Goal: Navigation & Orientation: Find specific page/section

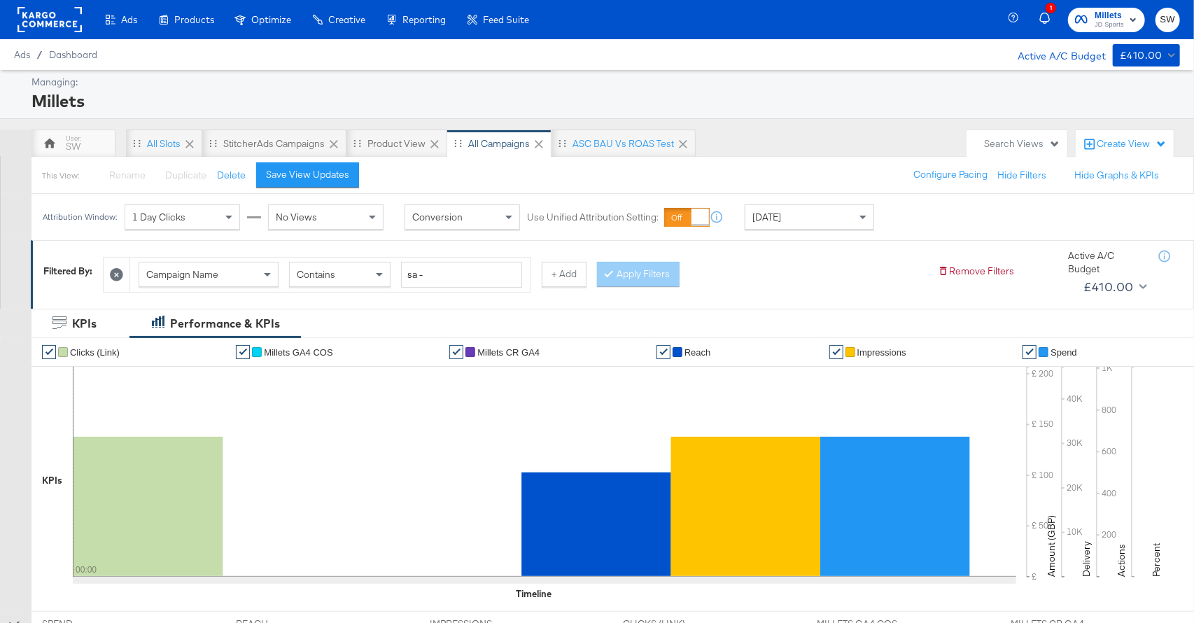
click at [1118, 17] on span "Millets" at bounding box center [1108, 15] width 29 height 15
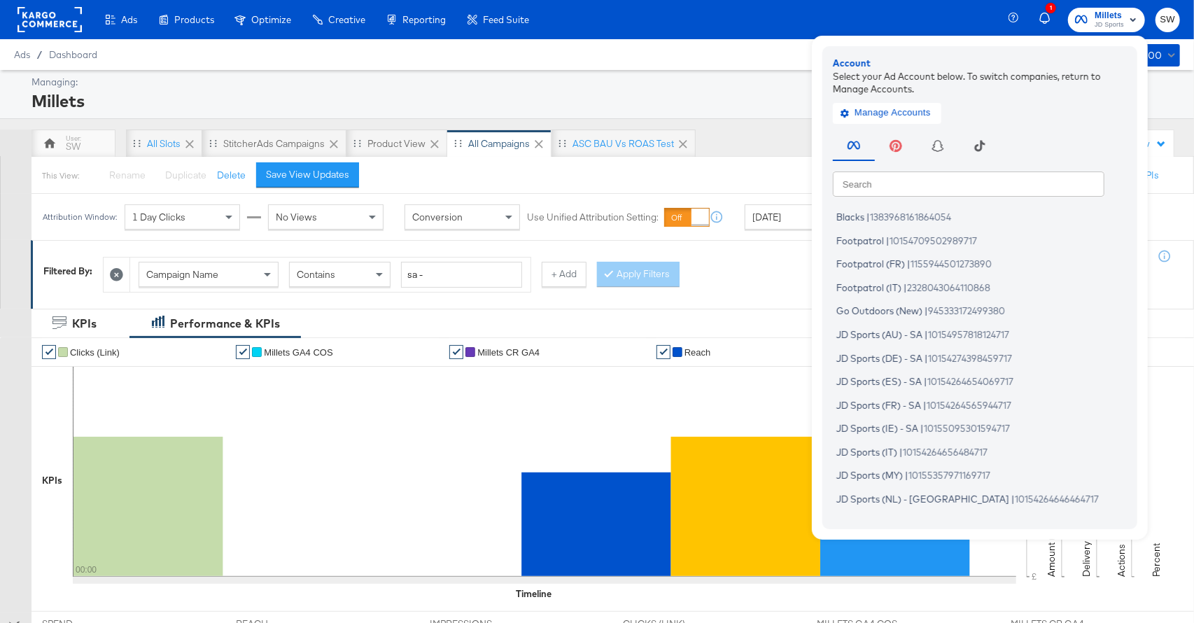
click at [884, 191] on input "text" at bounding box center [969, 183] width 272 height 25
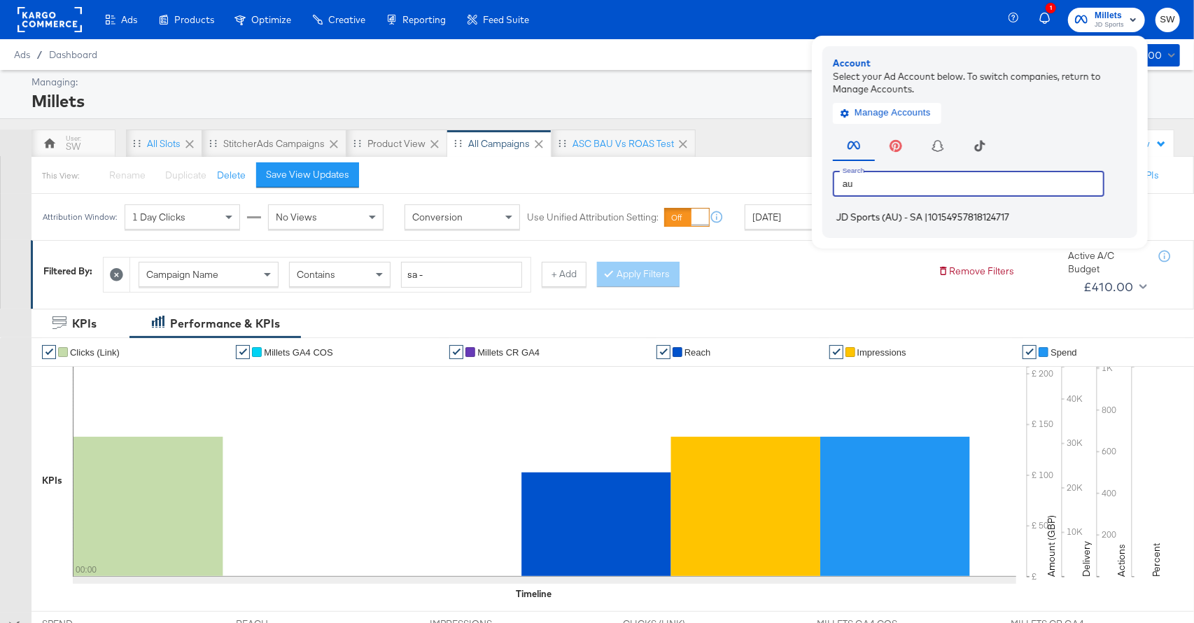
type input "au"
click at [915, 221] on span "JD Sports (AU) - SA" at bounding box center [879, 216] width 86 height 11
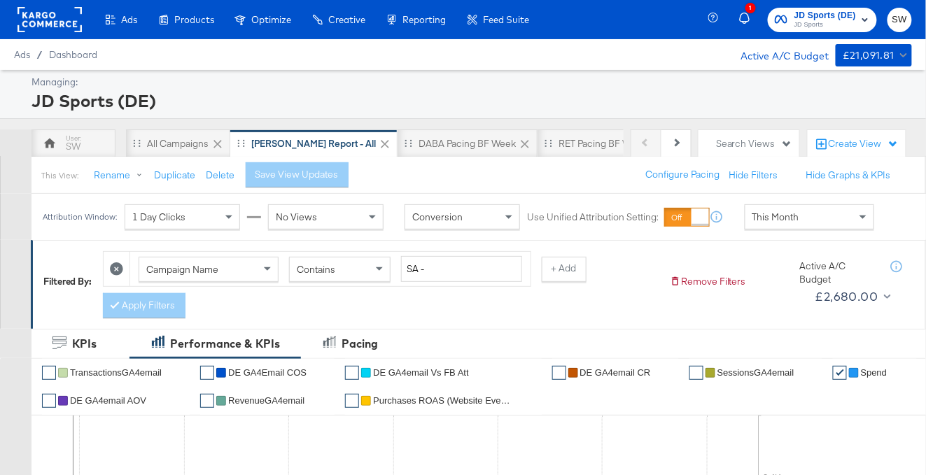
click at [833, 20] on span "JD Sports" at bounding box center [825, 25] width 62 height 11
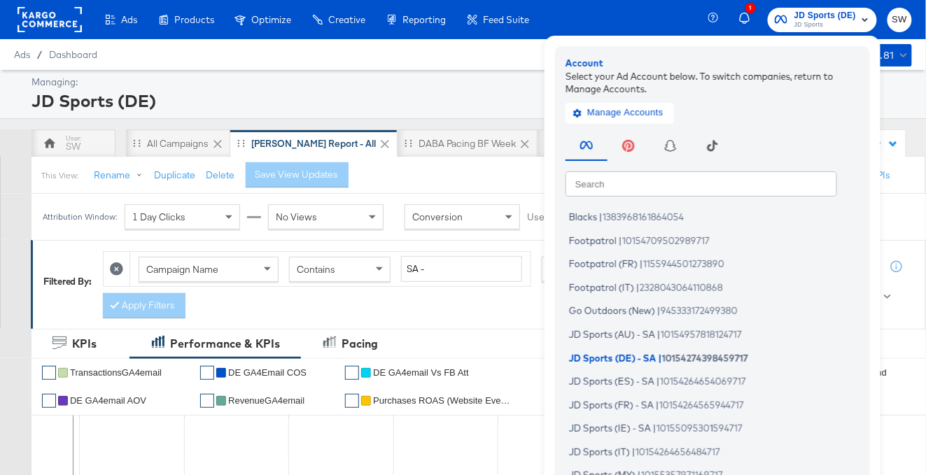
click at [692, 176] on input "text" at bounding box center [701, 183] width 272 height 25
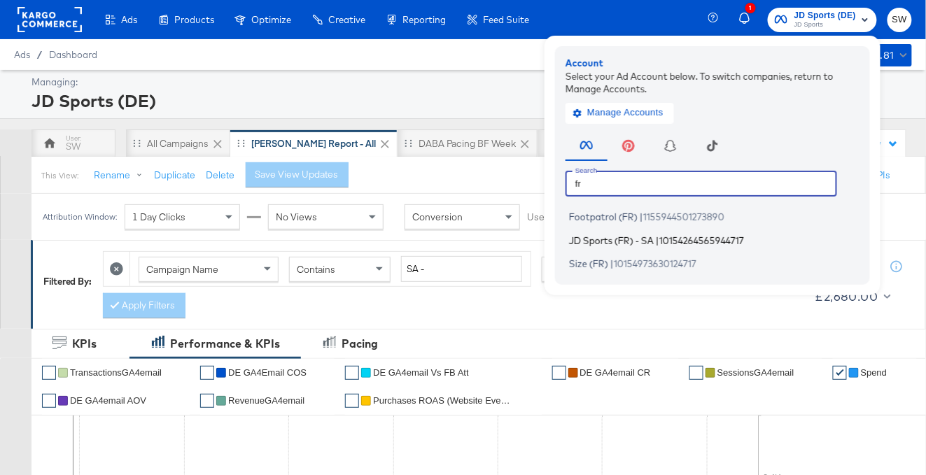
type input "fr"
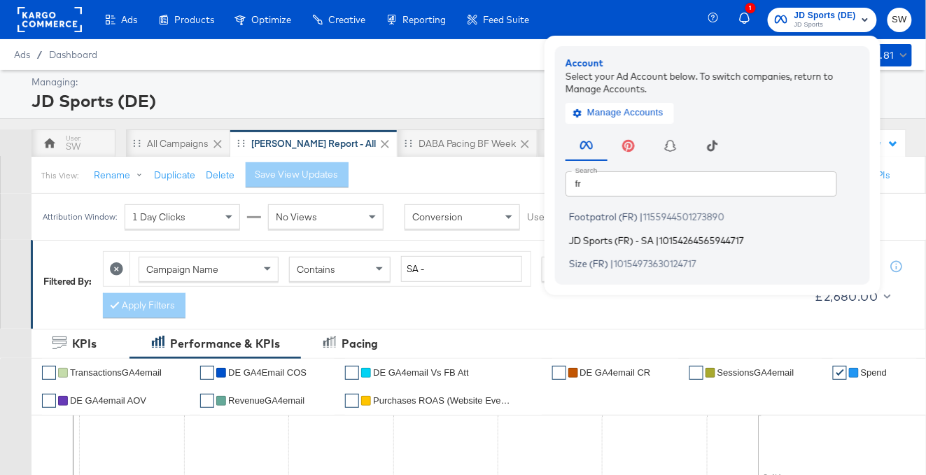
drag, startPoint x: 644, startPoint y: 242, endPoint x: 148, endPoint y: 228, distance: 496.3
click at [636, 243] on span "JD Sports (FR) - SA" at bounding box center [611, 239] width 85 height 11
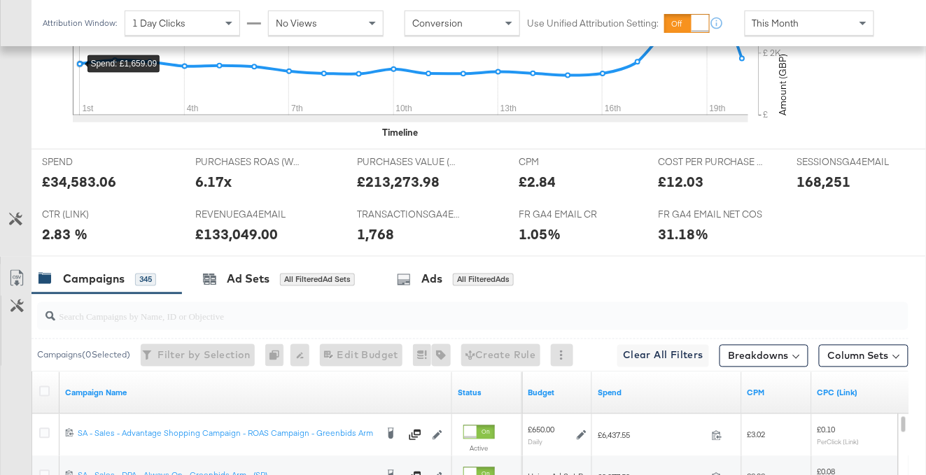
scroll to position [599, 0]
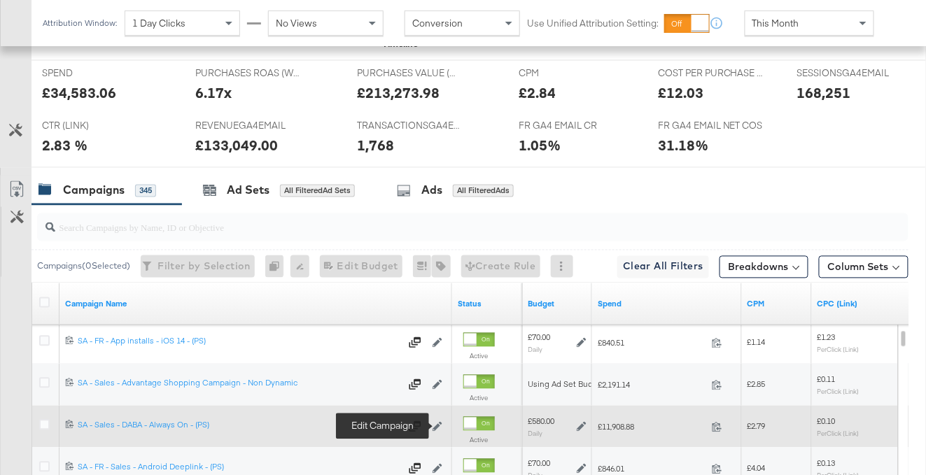
click at [437, 428] on icon at bounding box center [437, 427] width 10 height 10
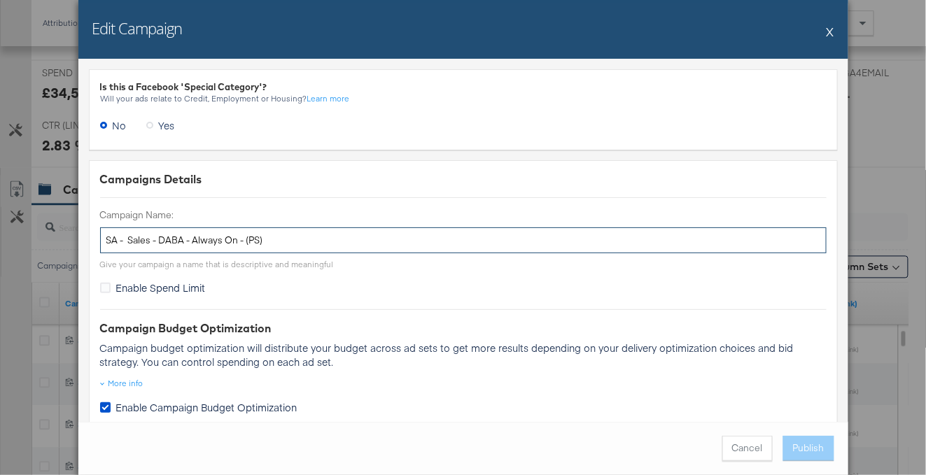
drag, startPoint x: 129, startPoint y: 239, endPoint x: 83, endPoint y: 258, distance: 49.9
click at [125, 241] on input "SA - Sales - DABA - Always On - (PS)" at bounding box center [463, 240] width 726 height 26
type input "SA - Sales - DABA - Always On - (PS)"
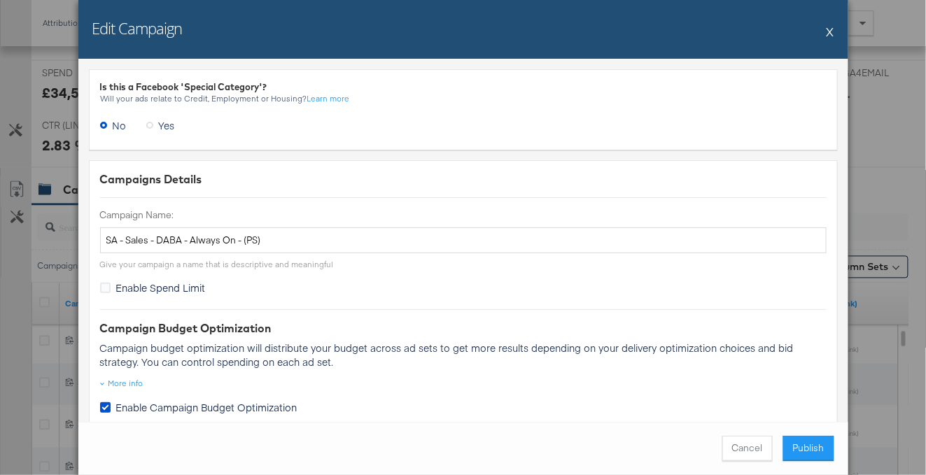
drag, startPoint x: 832, startPoint y: 30, endPoint x: 268, endPoint y: 162, distance: 579.3
click at [831, 31] on button "X" at bounding box center [830, 31] width 8 height 28
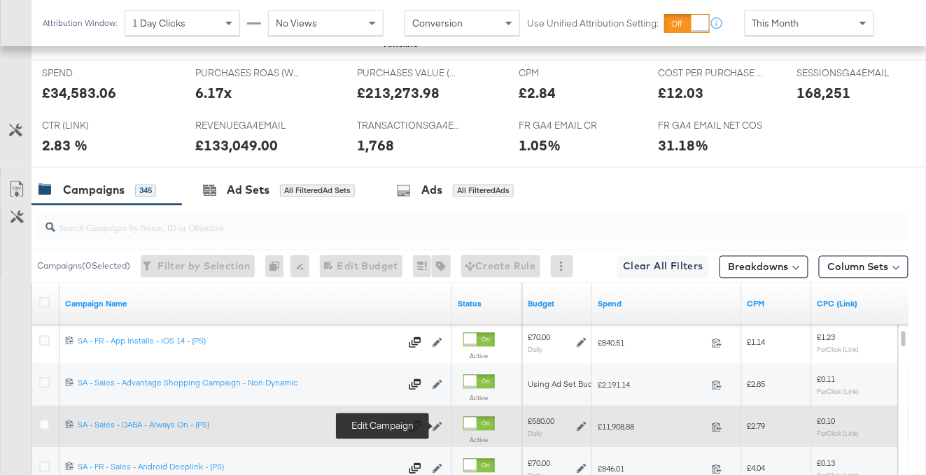
click at [436, 426] on icon at bounding box center [437, 427] width 10 height 10
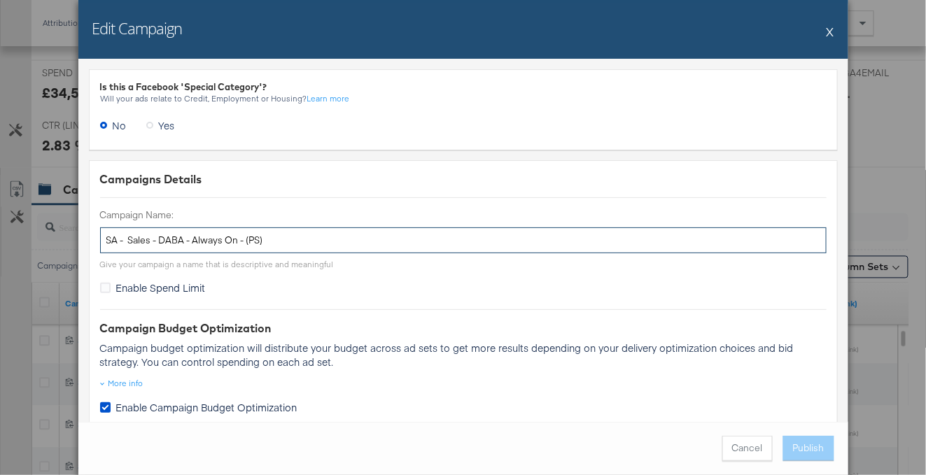
click at [129, 242] on input "SA - Sales - DABA - Always On - (PS)" at bounding box center [463, 240] width 726 height 26
click at [127, 239] on input "SA - Sales - DABA - Always On - (PS)" at bounding box center [463, 240] width 726 height 26
click at [129, 240] on input "SA - Sales - DABA - Always On - (PS)" at bounding box center [463, 240] width 726 height 26
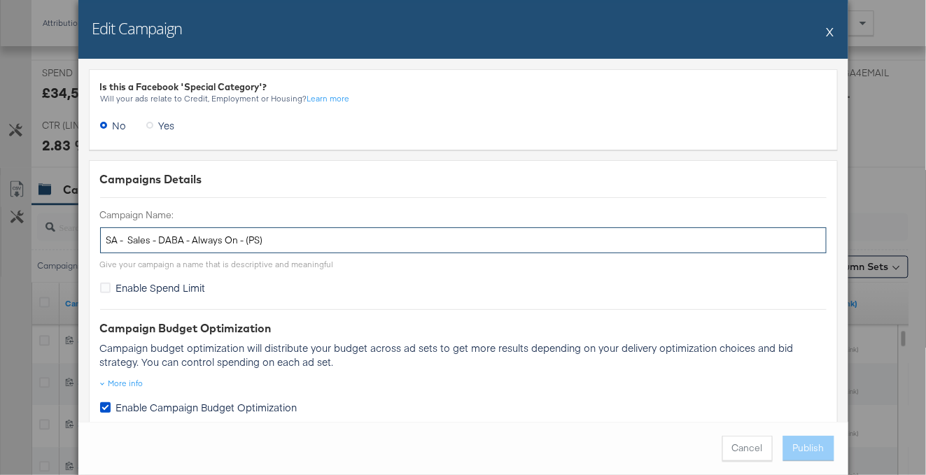
click at [128, 240] on input "SA - Sales - DABA - Always On - (PS)" at bounding box center [463, 240] width 726 height 26
click at [127, 240] on input "SA - Sales - DABA - Always On - (PS)" at bounding box center [463, 240] width 726 height 26
type input "SA - Sales - DABA - Always On - (PS)"
click at [127, 238] on input "SA - Sales - DABA - Always On - (PS)" at bounding box center [463, 240] width 726 height 26
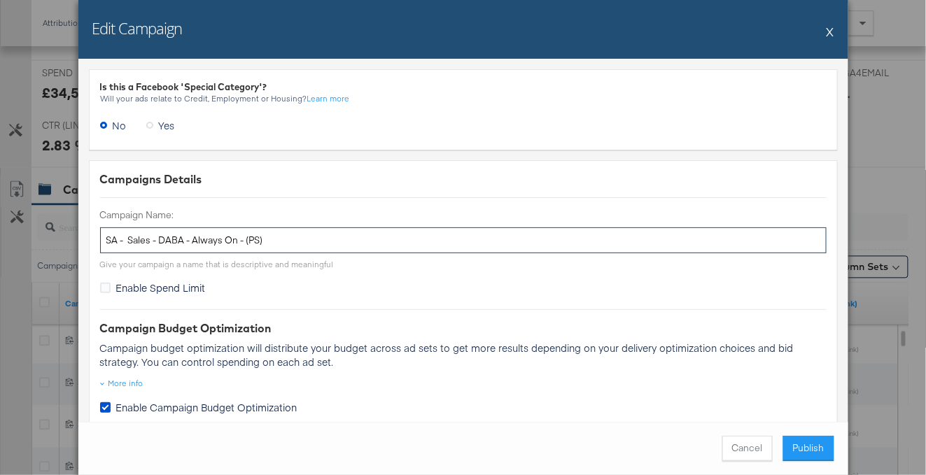
click at [127, 238] on input "SA - Sales - DABA - Always On - (PS)" at bounding box center [463, 240] width 726 height 26
click at [308, 239] on input "SA - Sales - DABA - Always On - (PS)" at bounding box center [463, 240] width 726 height 26
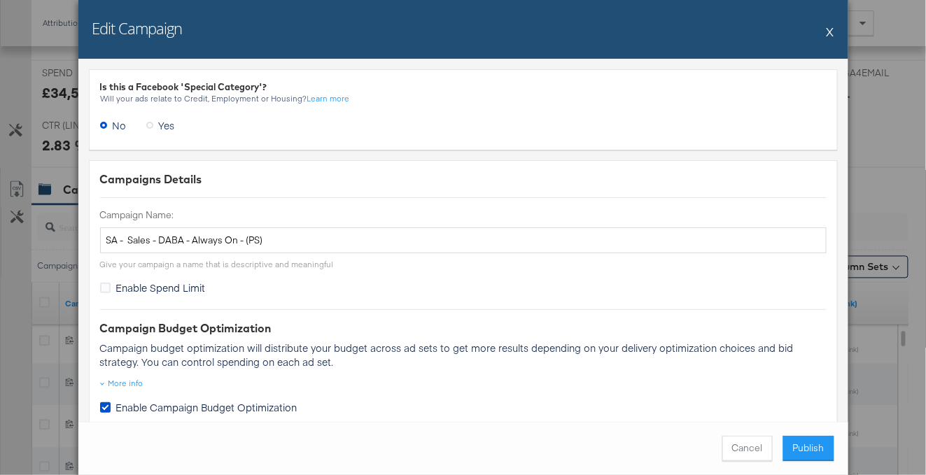
drag, startPoint x: 92, startPoint y: 177, endPoint x: 321, endPoint y: 272, distance: 248.2
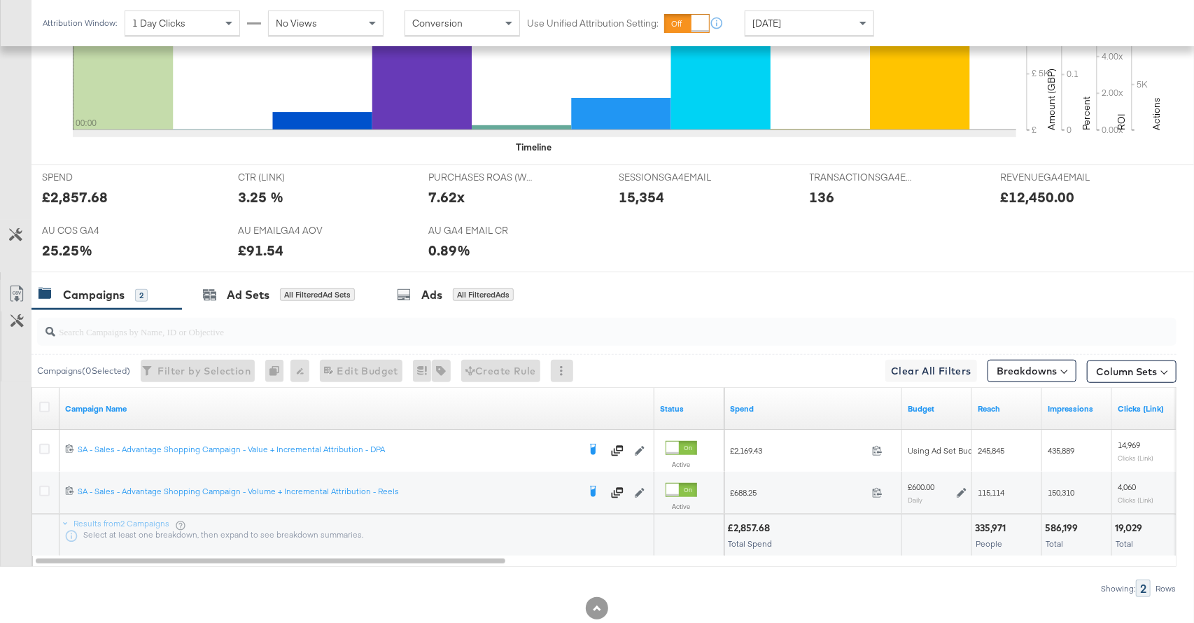
scroll to position [540, 0]
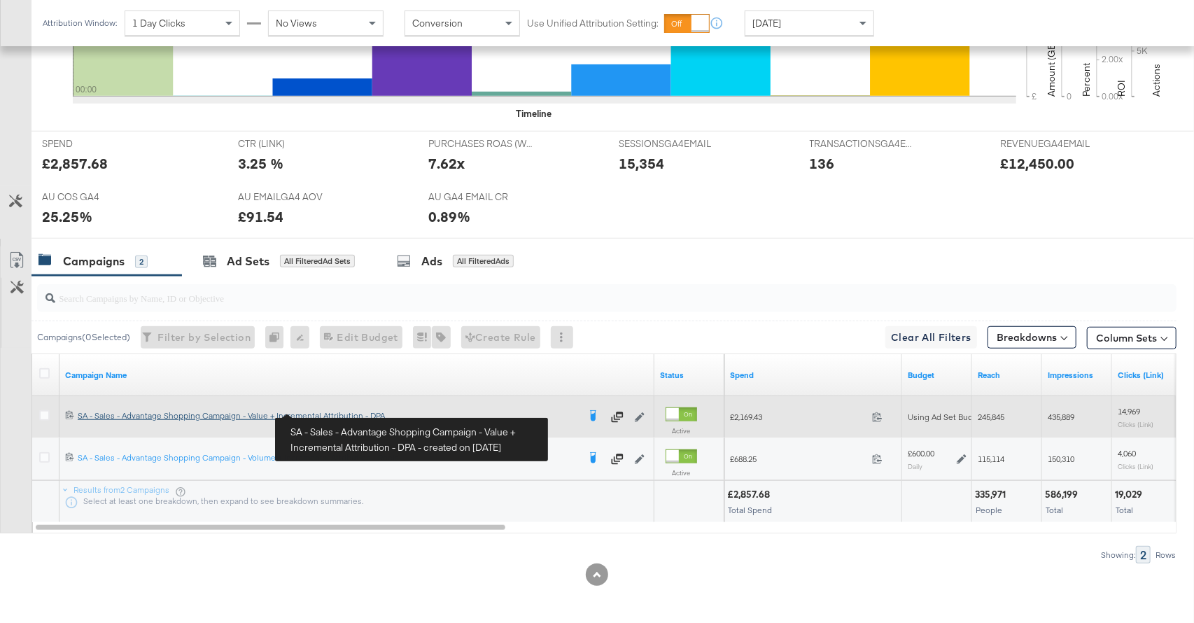
click at [319, 414] on div "SA - Sales - Advantage Shopping Campaign - Value + Incremental Attribution - DP…" at bounding box center [328, 415] width 500 height 11
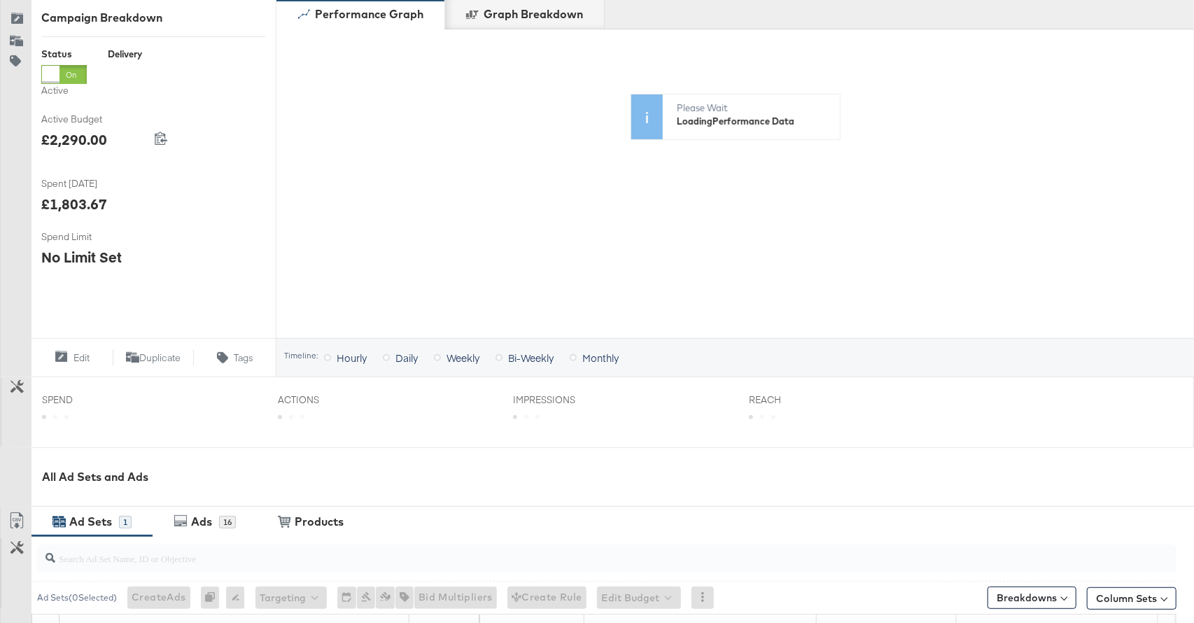
scroll to position [445, 0]
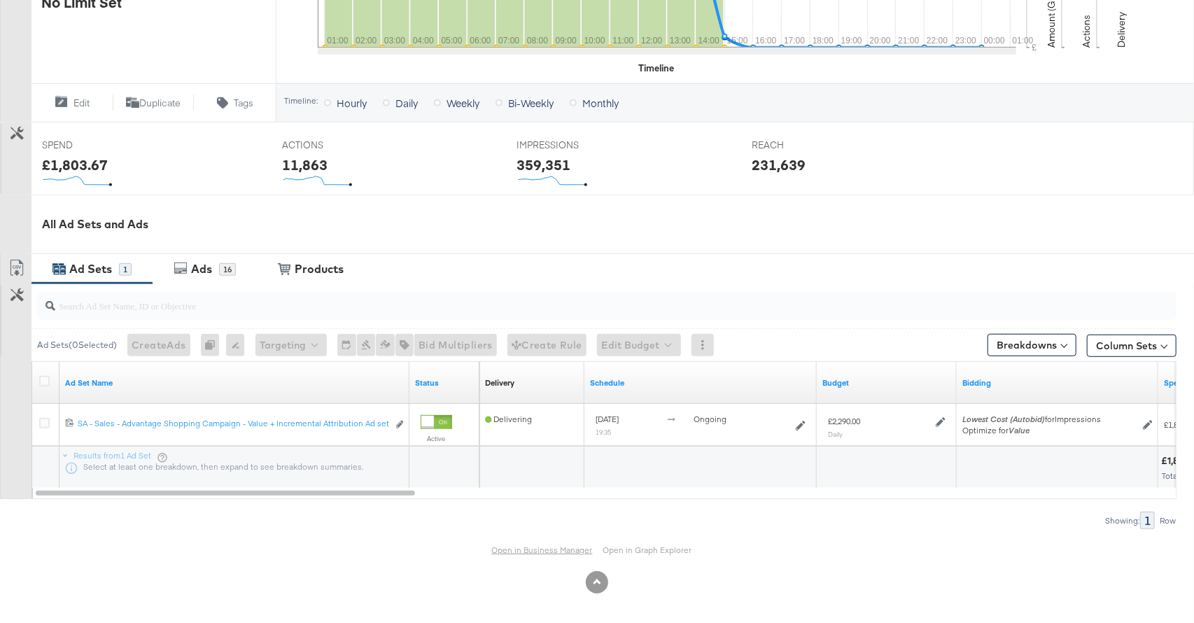
click at [561, 545] on link "Open in Business Manager" at bounding box center [542, 549] width 101 height 10
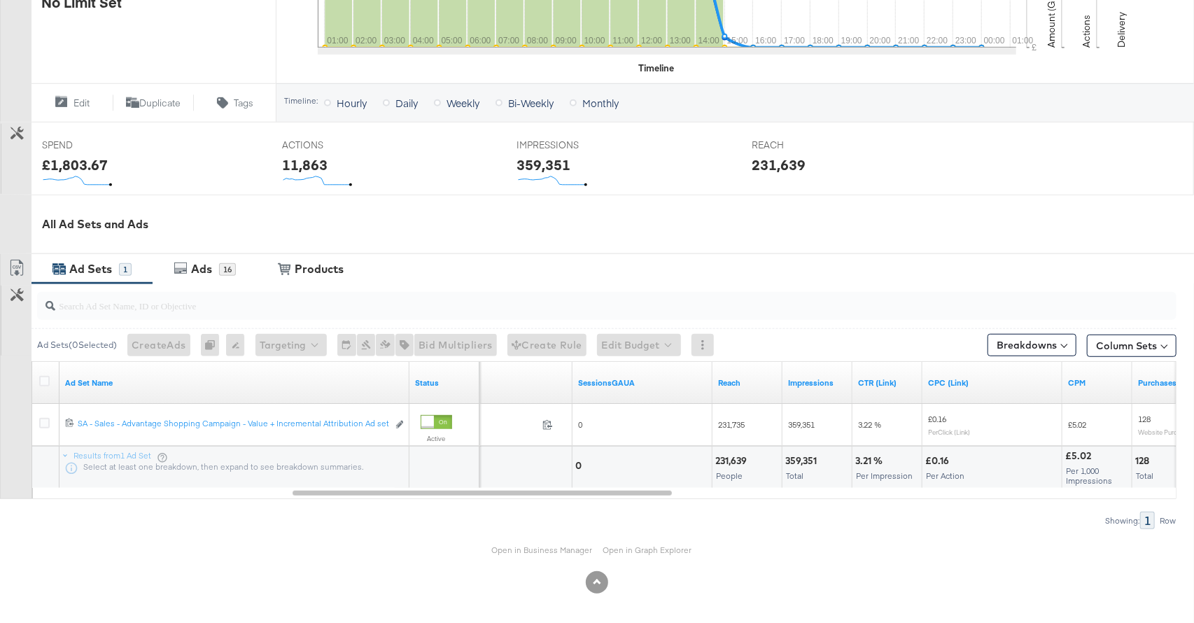
click at [280, 253] on div "Ad Sets 1 Ads 16 View Products Products" at bounding box center [612, 268] width 1162 height 30
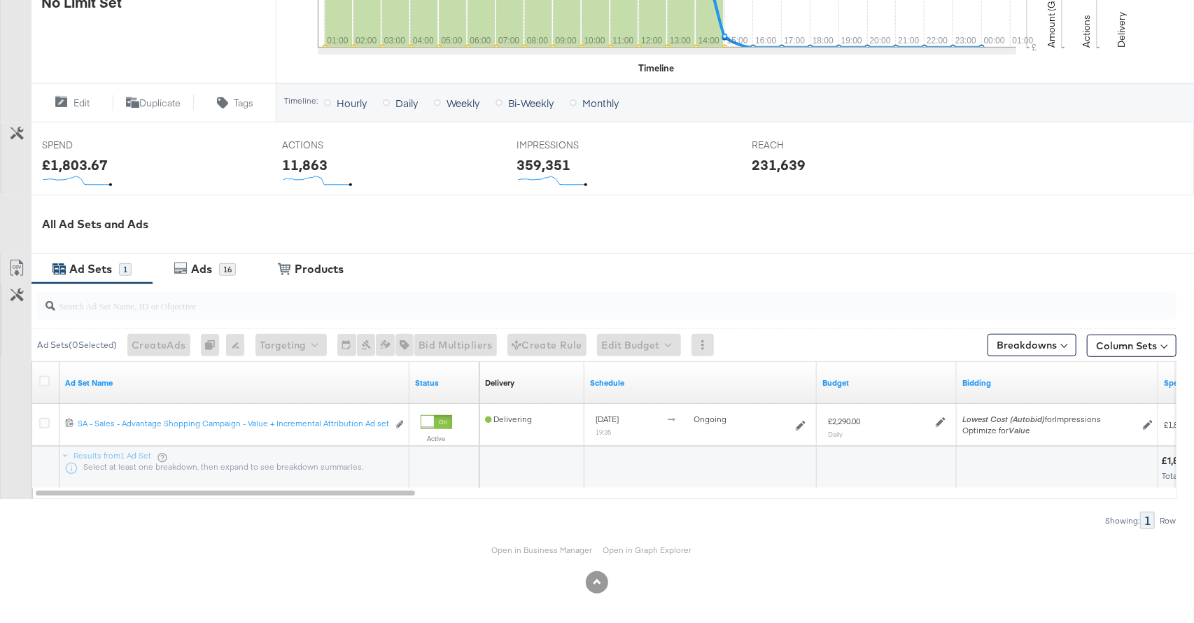
scroll to position [0, 0]
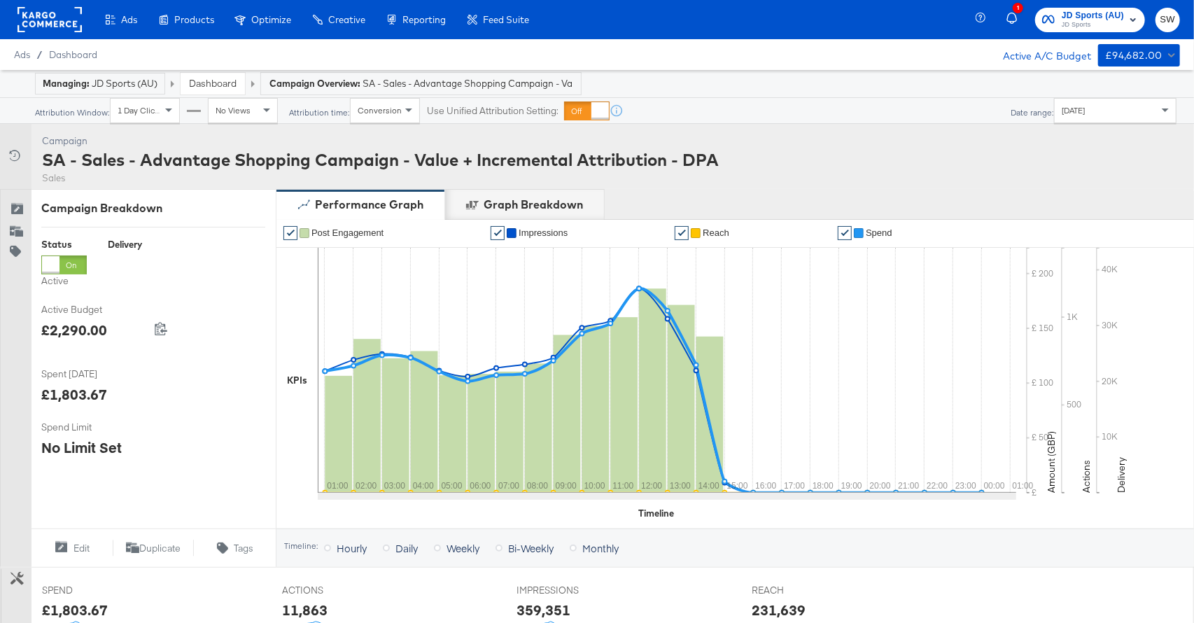
click at [199, 85] on link "Dashboard" at bounding box center [213, 83] width 48 height 13
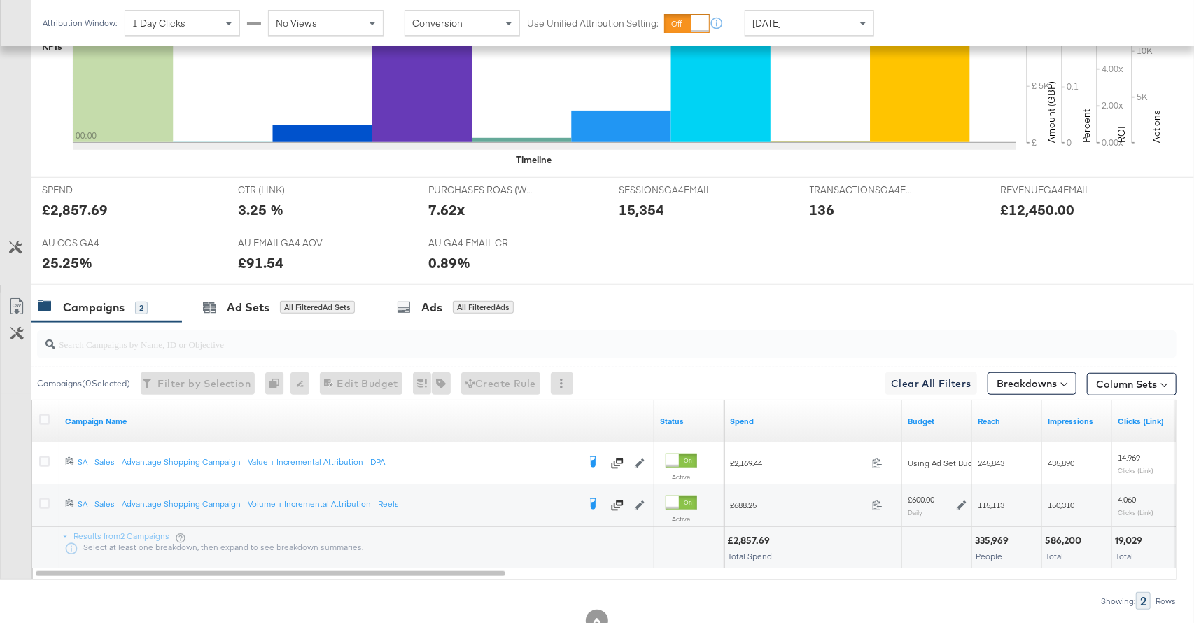
scroll to position [540, 0]
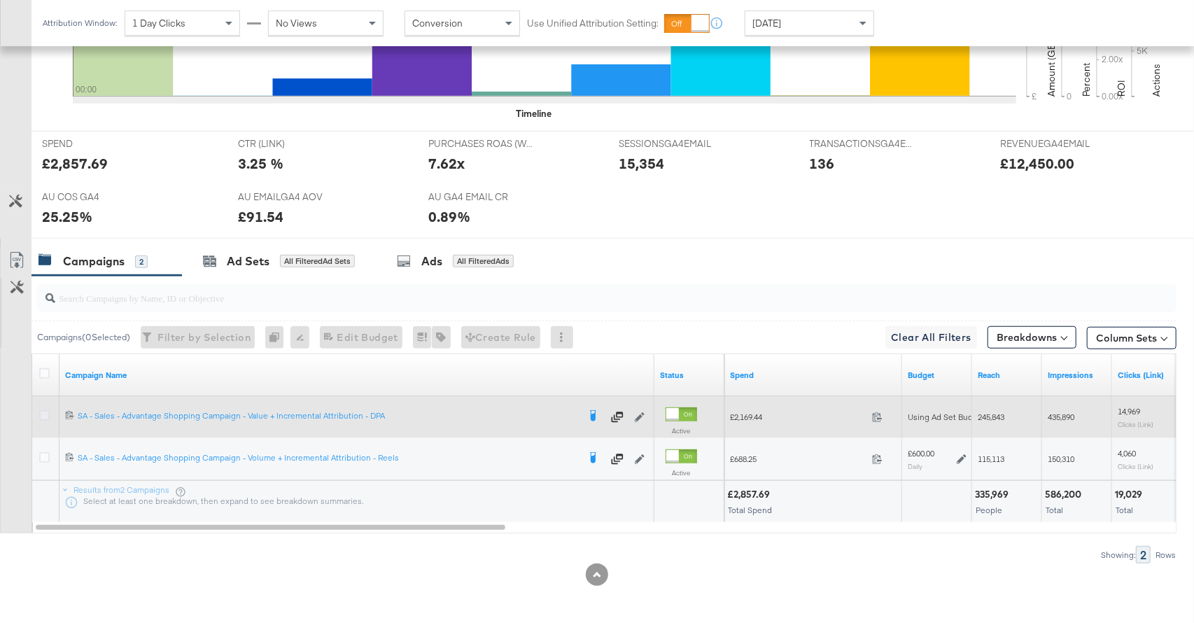
click at [46, 411] on icon at bounding box center [44, 415] width 10 height 10
click at [0, 0] on input "checkbox" at bounding box center [0, 0] width 0 height 0
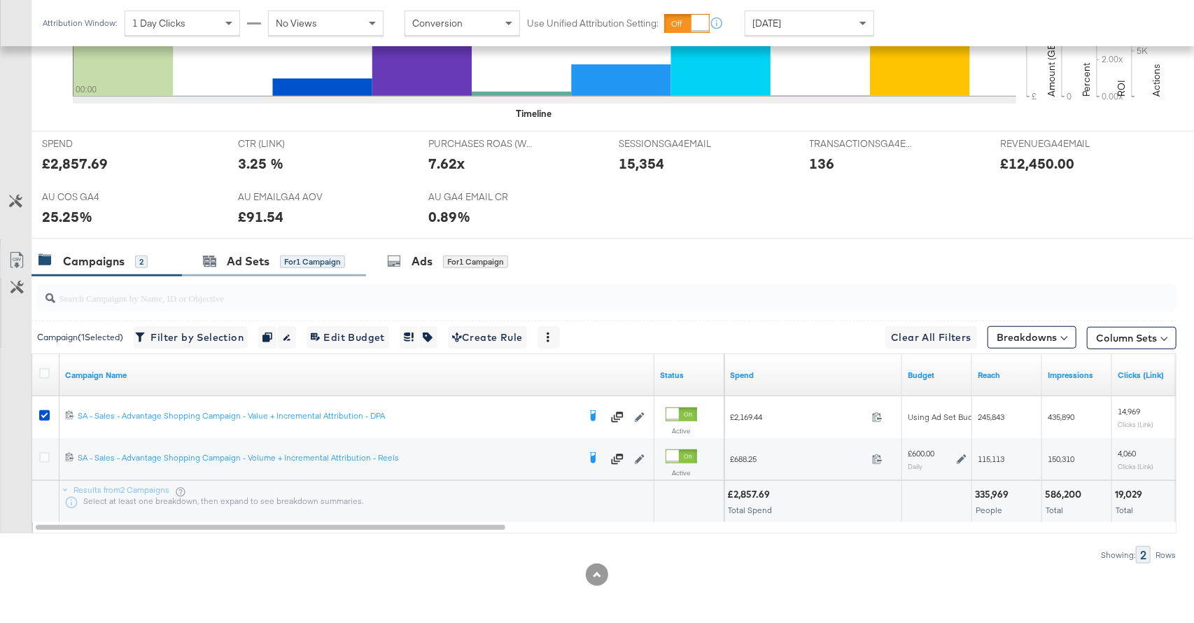
click at [271, 247] on div "Ad Sets for 1 Campaign" at bounding box center [274, 261] width 184 height 30
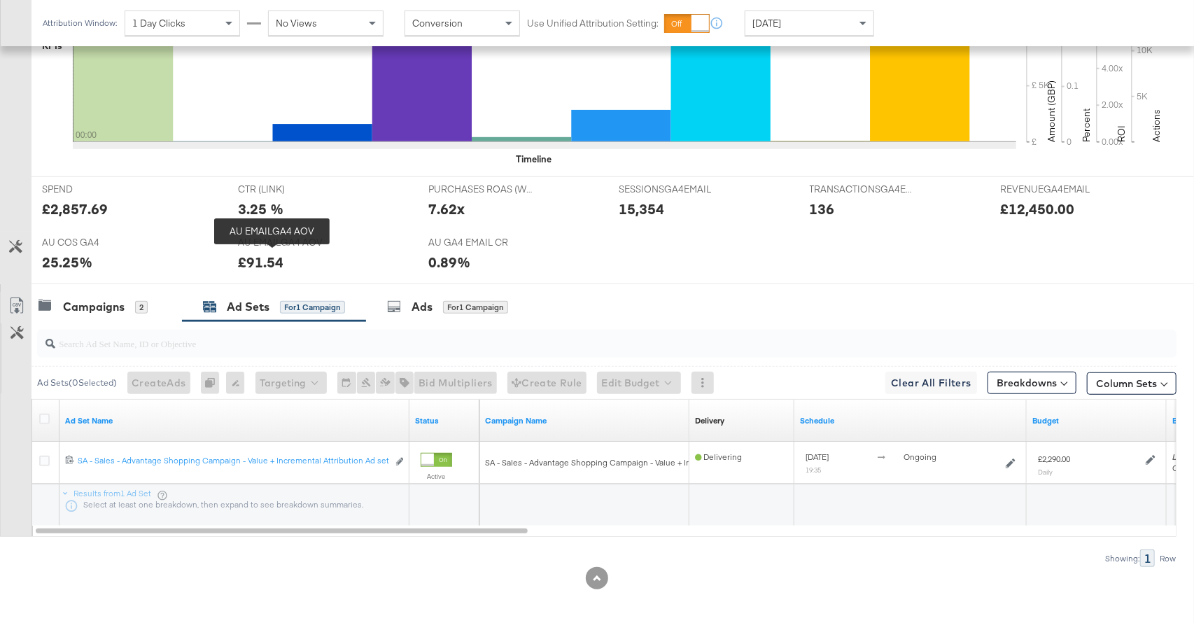
scroll to position [493, 0]
